Goal: Transaction & Acquisition: Purchase product/service

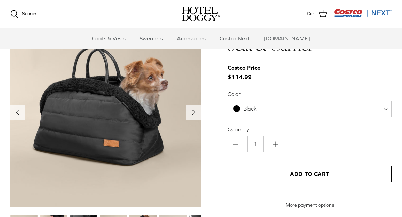
scroll to position [687, 0]
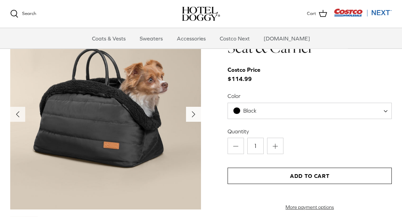
click at [193, 116] on icon "Right" at bounding box center [193, 114] width 11 height 11
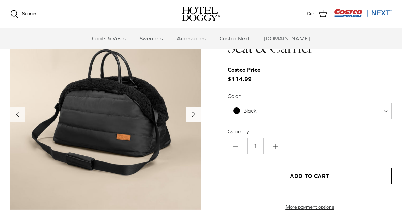
click at [195, 114] on icon "Right" at bounding box center [193, 114] width 11 height 11
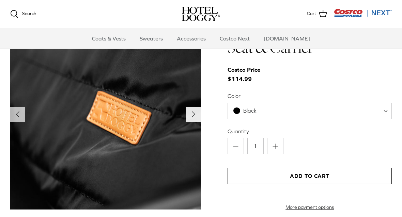
click at [196, 112] on icon "Right" at bounding box center [193, 114] width 11 height 11
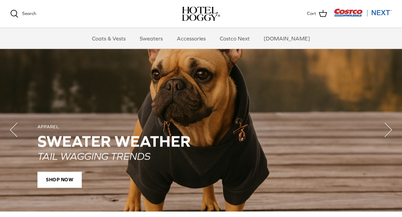
scroll to position [467, 0]
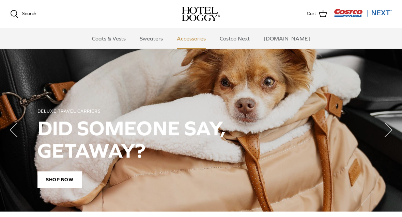
click at [209, 38] on link "Accessories" at bounding box center [191, 38] width 41 height 20
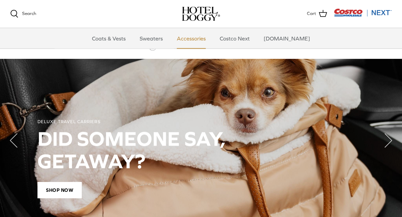
scroll to position [457, 0]
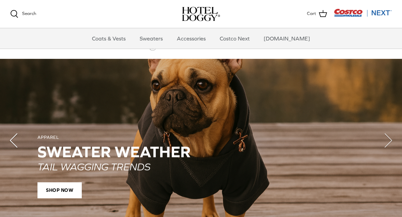
click at [17, 131] on icon "Left" at bounding box center [13, 140] width 27 height 27
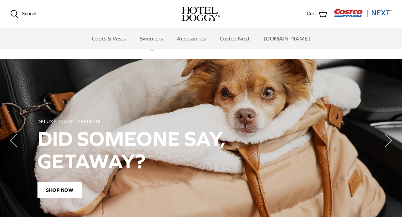
click at [60, 118] on div "DELUXE TRAVEL CARRIERS DID SOMEONE SAY, GETAWAY? Shop Now" at bounding box center [201, 158] width 375 height 127
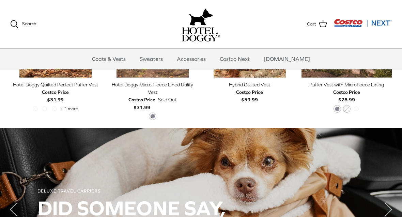
scroll to position [537, 0]
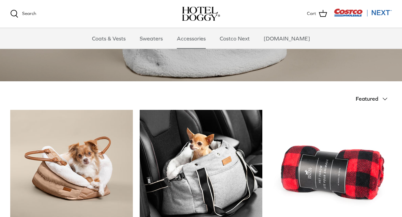
scroll to position [100, 0]
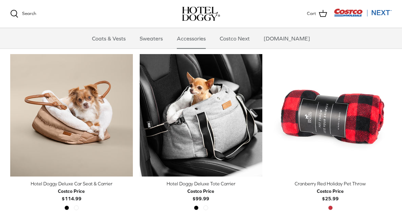
scroll to position [156, 0]
